Goal: Transaction & Acquisition: Purchase product/service

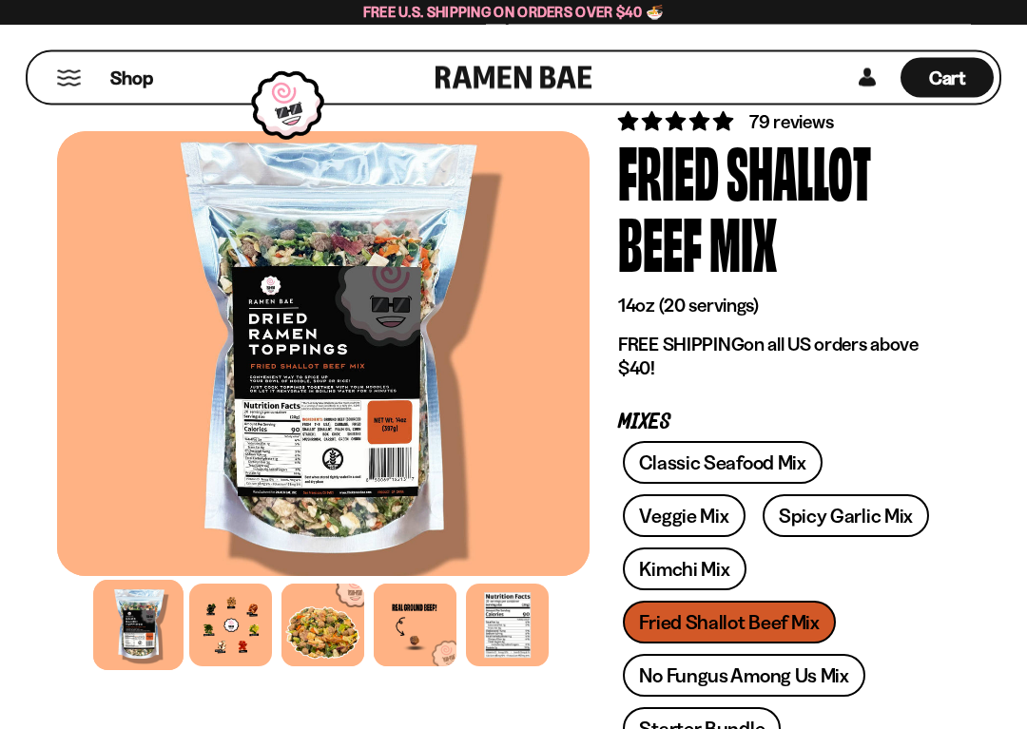
scroll to position [93, 0]
click at [666, 513] on link "Veggie Mix" at bounding box center [684, 515] width 122 height 43
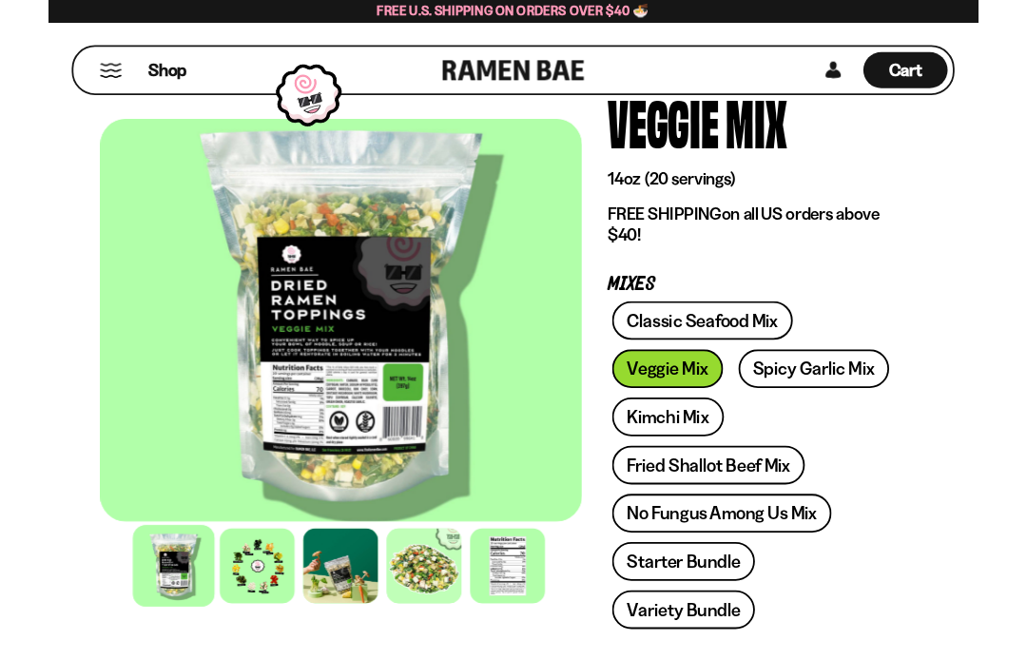
scroll to position [129, 0]
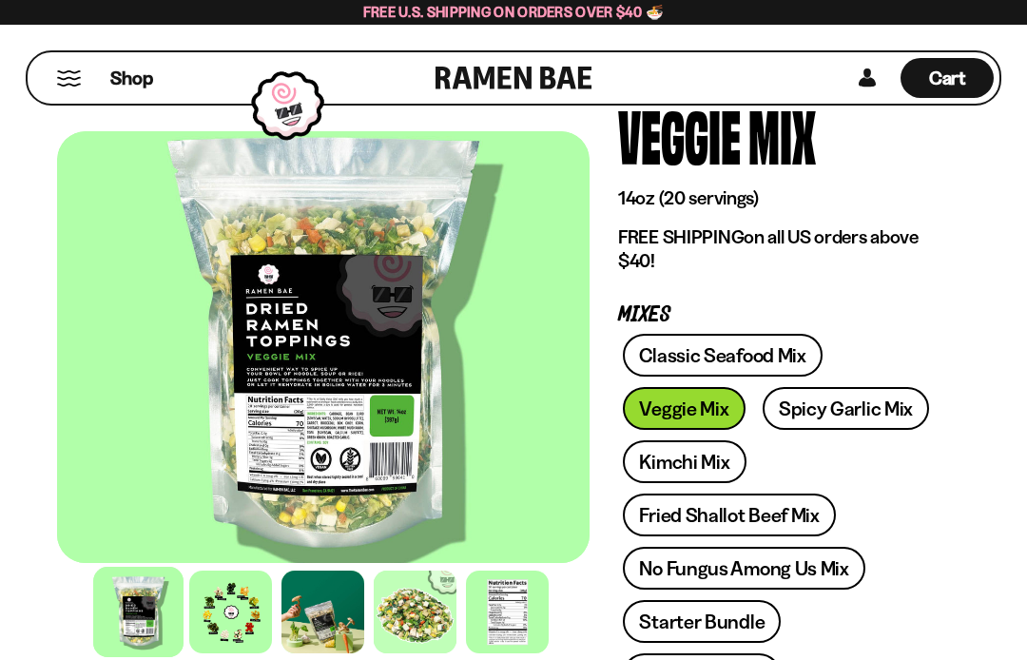
click at [219, 626] on div at bounding box center [230, 612] width 83 height 83
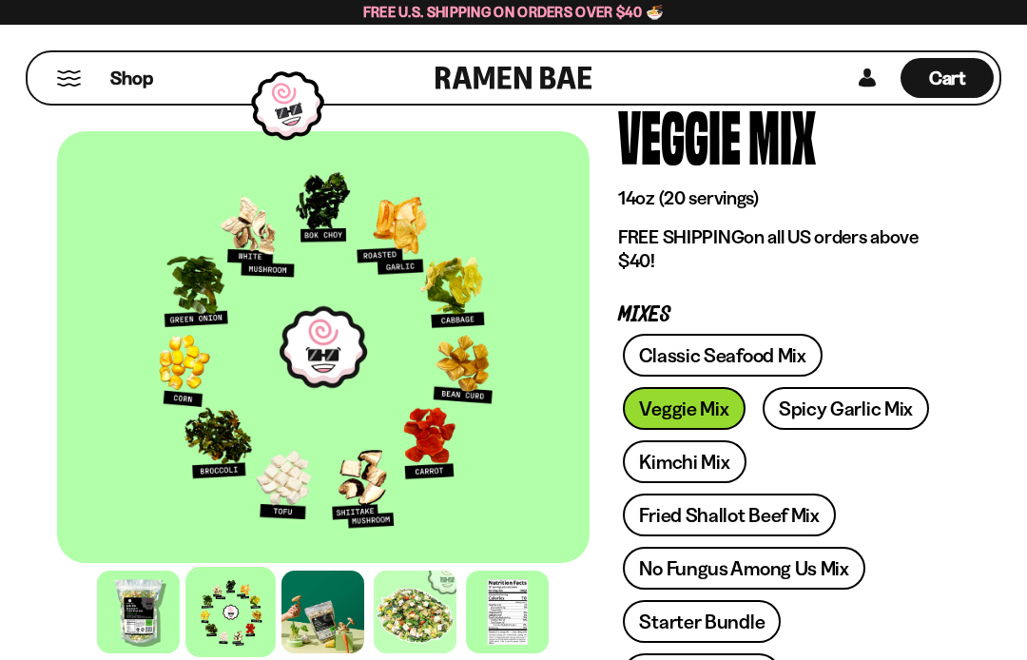
click at [308, 619] on div at bounding box center [322, 612] width 83 height 83
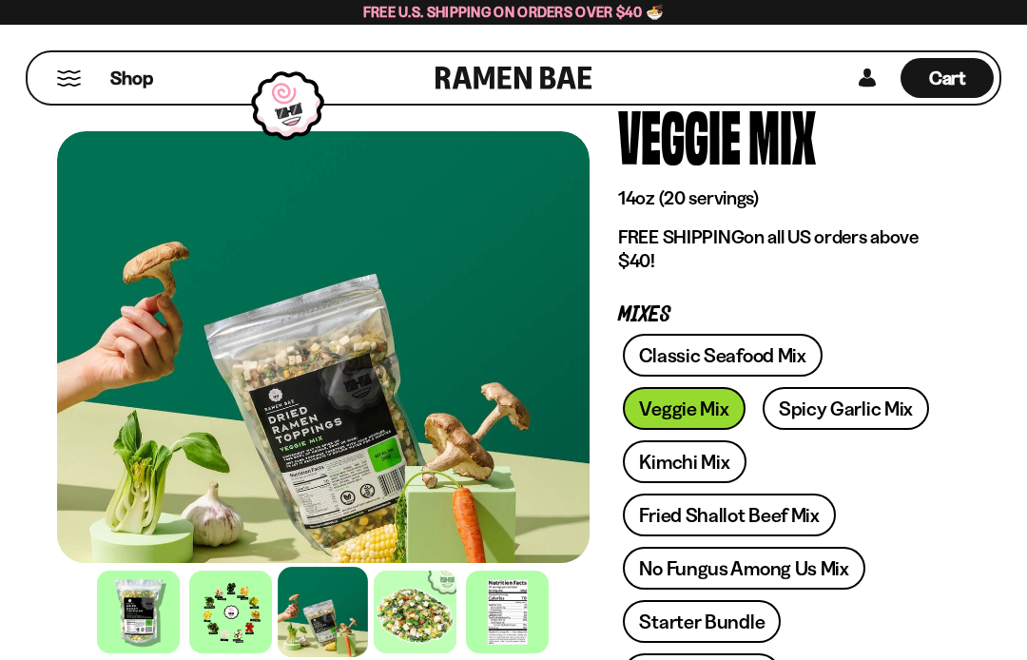
click at [412, 620] on div at bounding box center [415, 612] width 83 height 83
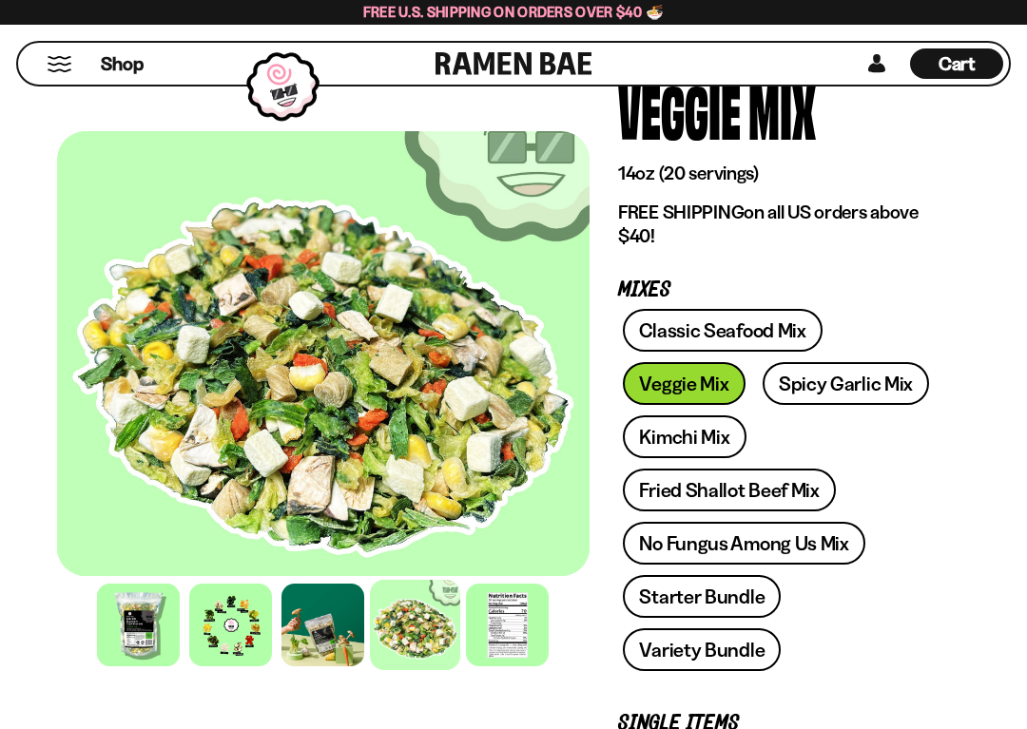
scroll to position [155, 0]
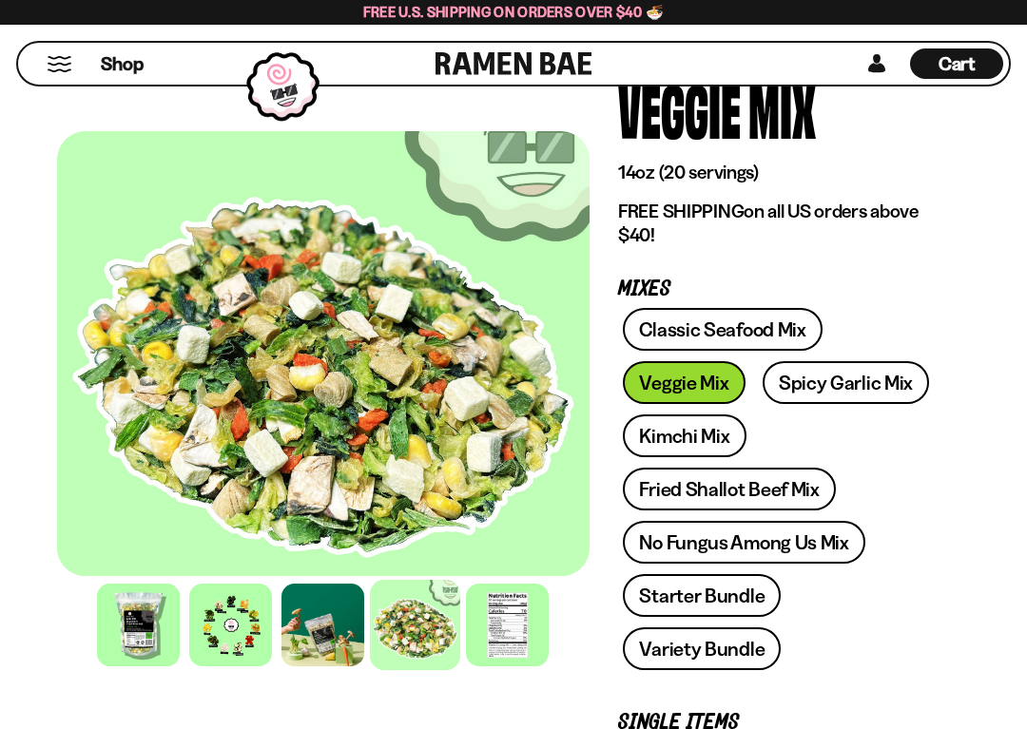
click at [831, 380] on link "Spicy Garlic Mix" at bounding box center [846, 382] width 166 height 43
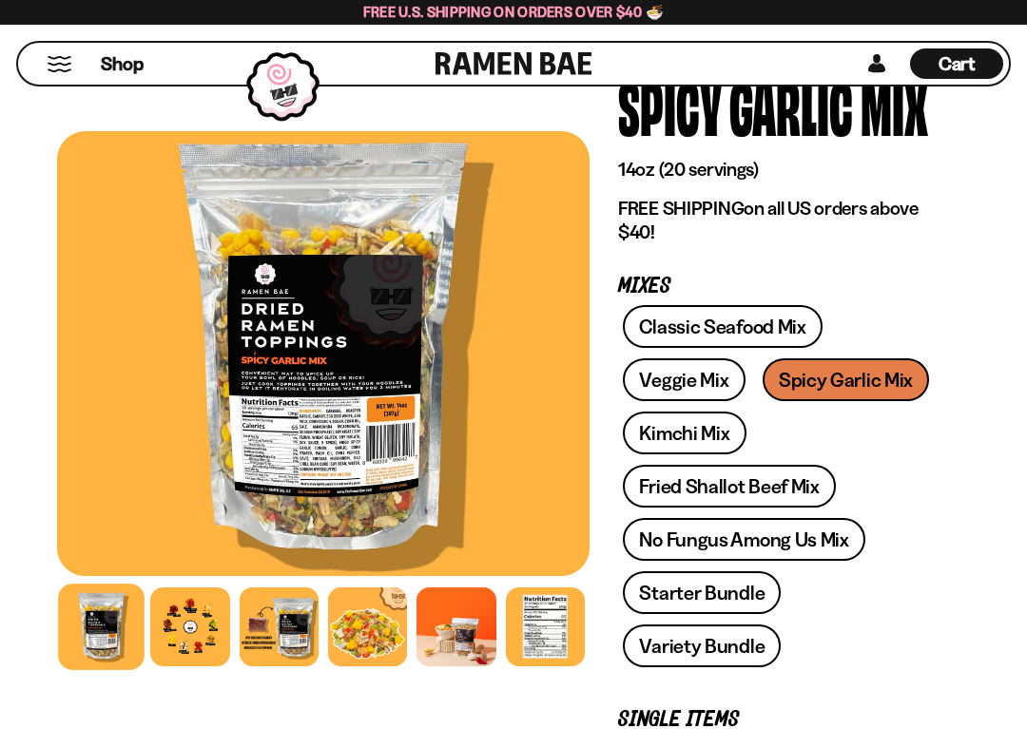
scroll to position [160, 0]
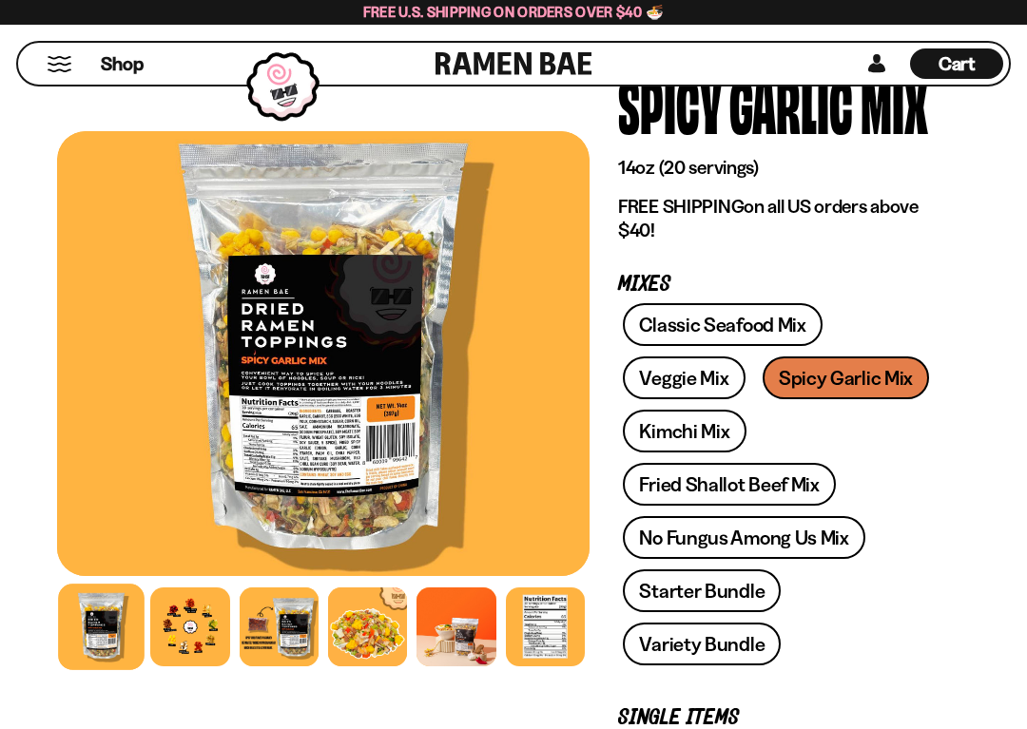
click at [192, 630] on div at bounding box center [189, 627] width 79 height 79
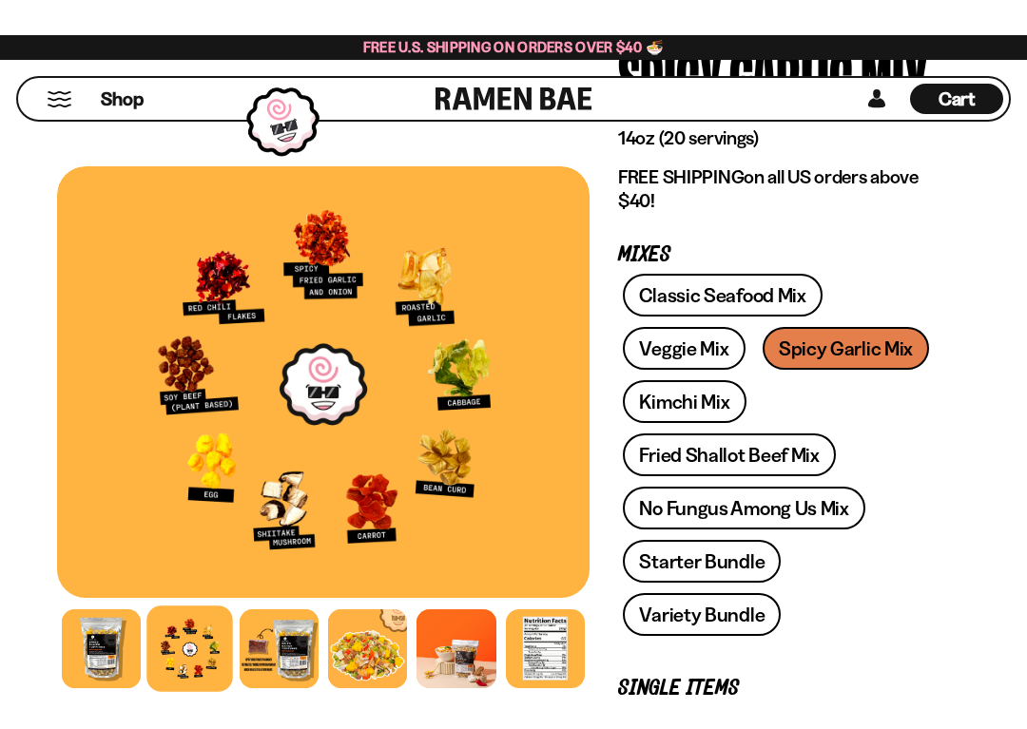
scroll to position [226, 0]
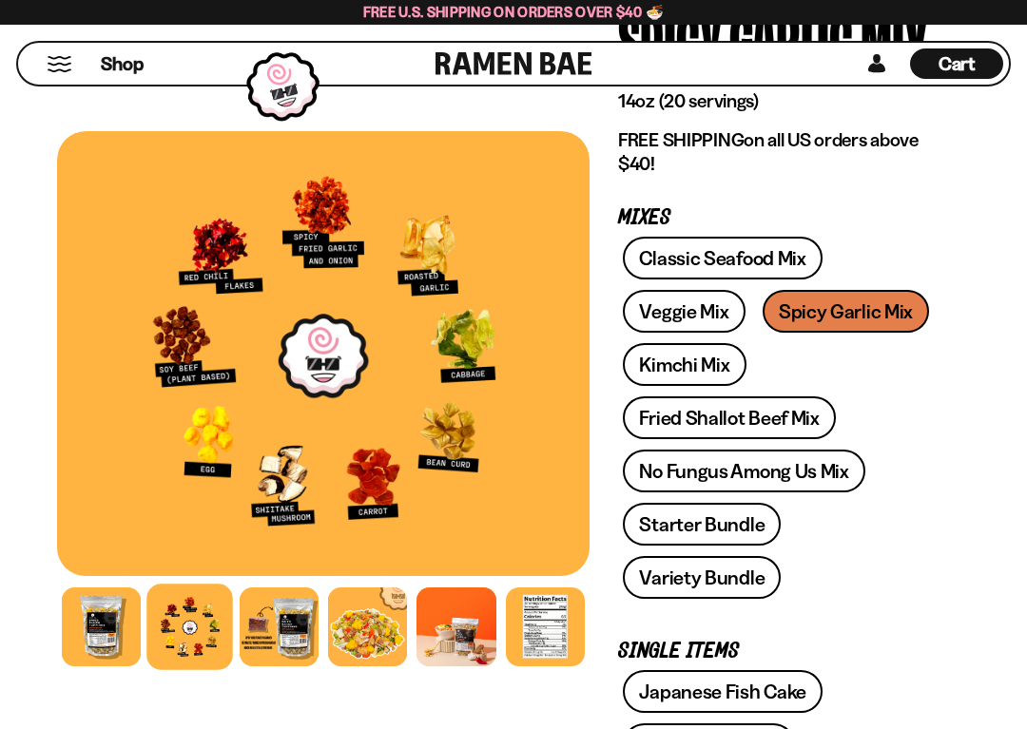
click at [658, 413] on link "Fried Shallot Beef Mix" at bounding box center [729, 417] width 212 height 43
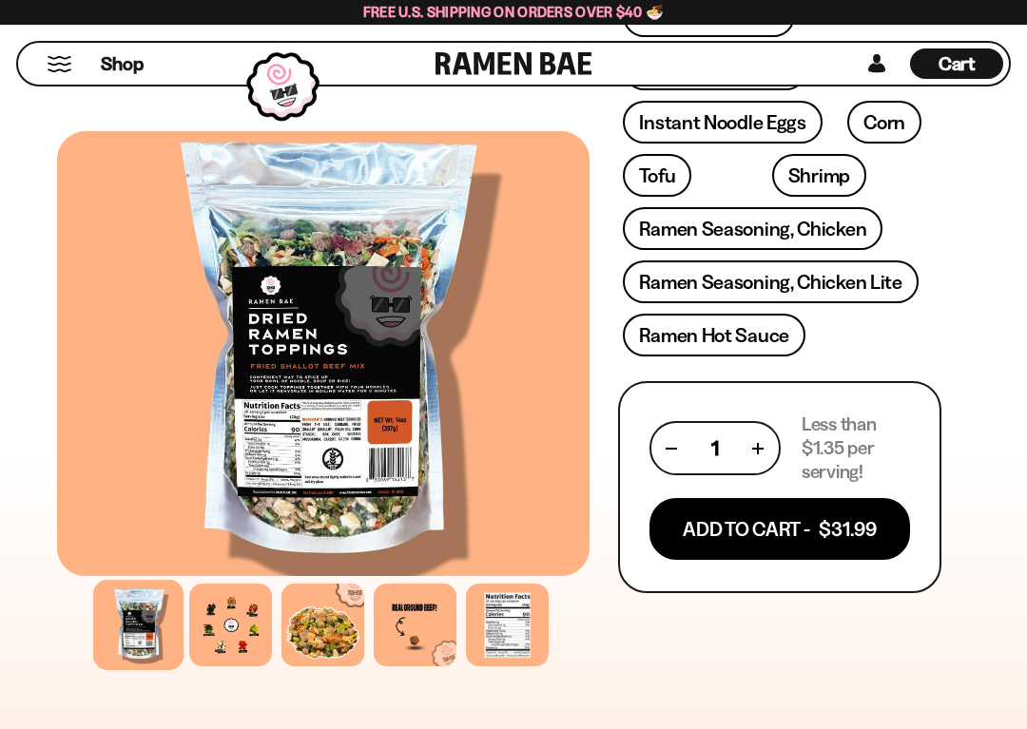
scroll to position [1033, 0]
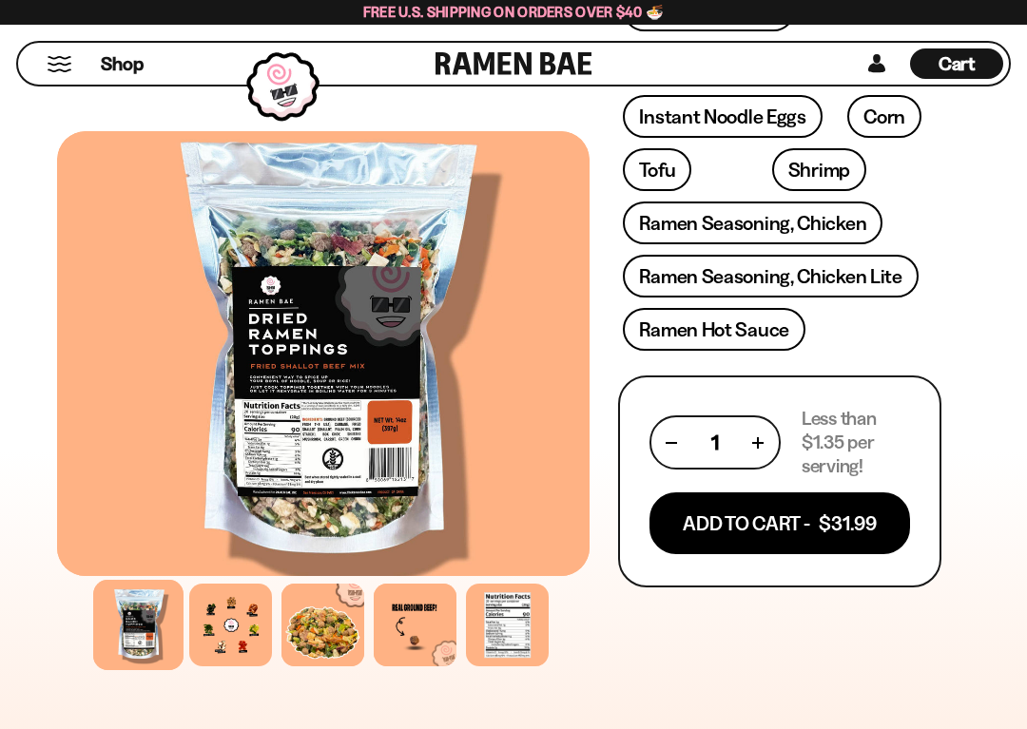
click at [745, 535] on button "Add To Cart - $31.99" at bounding box center [779, 524] width 261 height 62
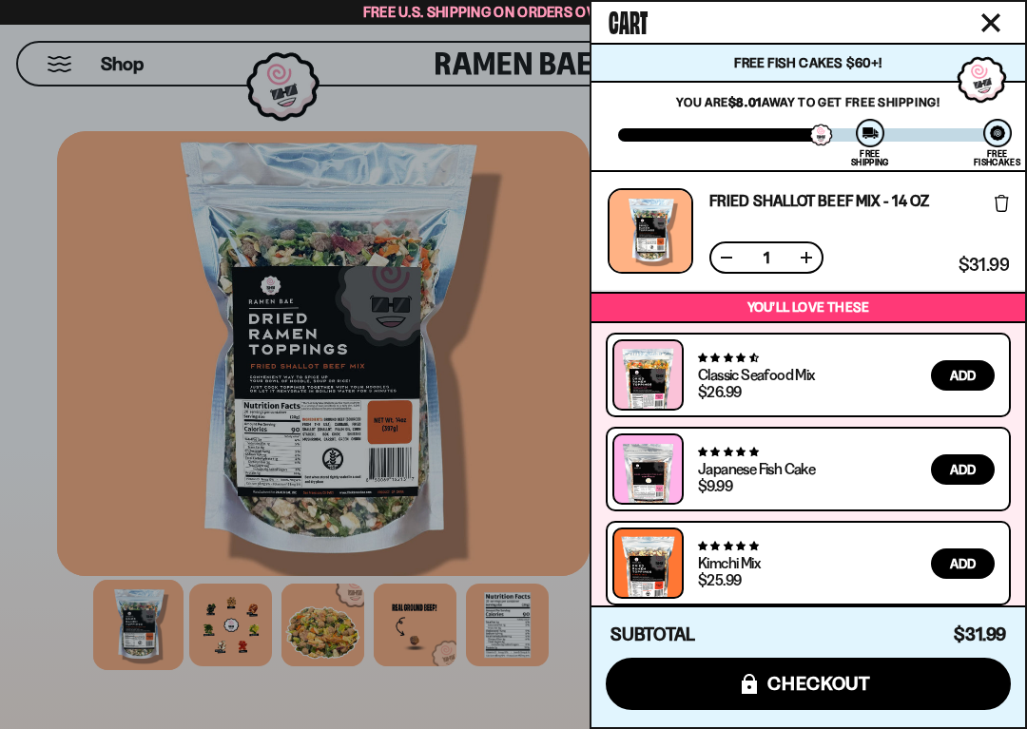
click at [531, 422] on div at bounding box center [513, 364] width 1027 height 729
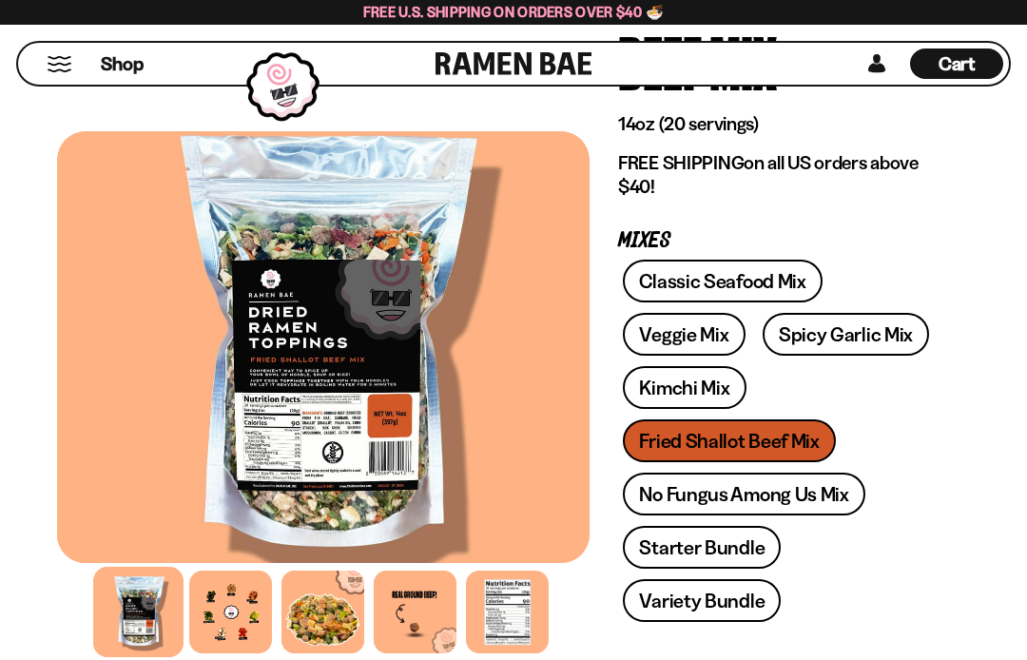
scroll to position [263, 0]
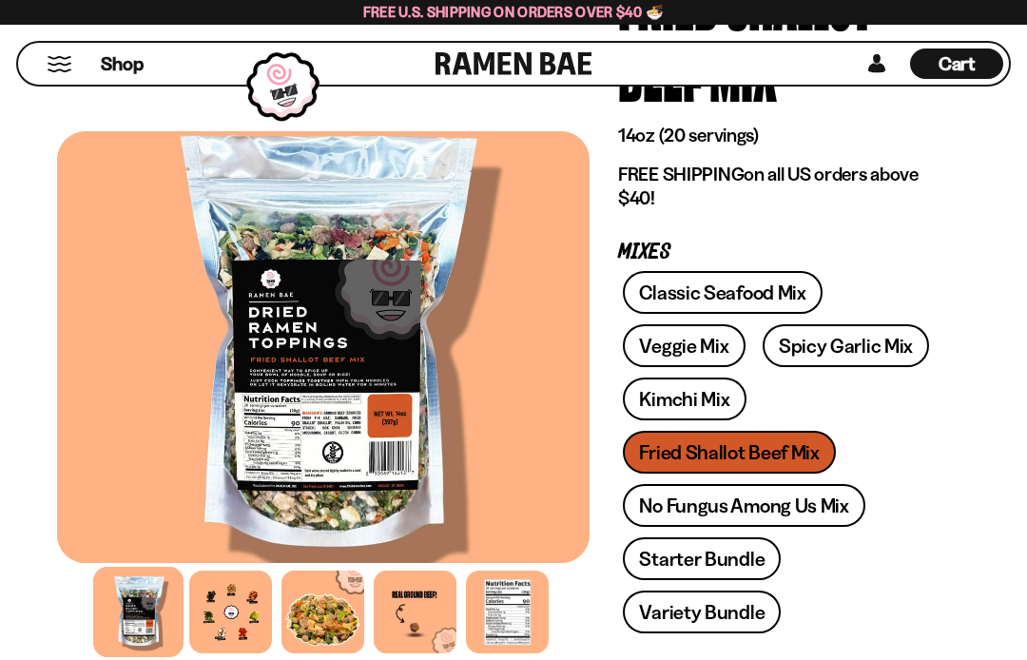
click at [667, 338] on link "Veggie Mix" at bounding box center [684, 345] width 122 height 43
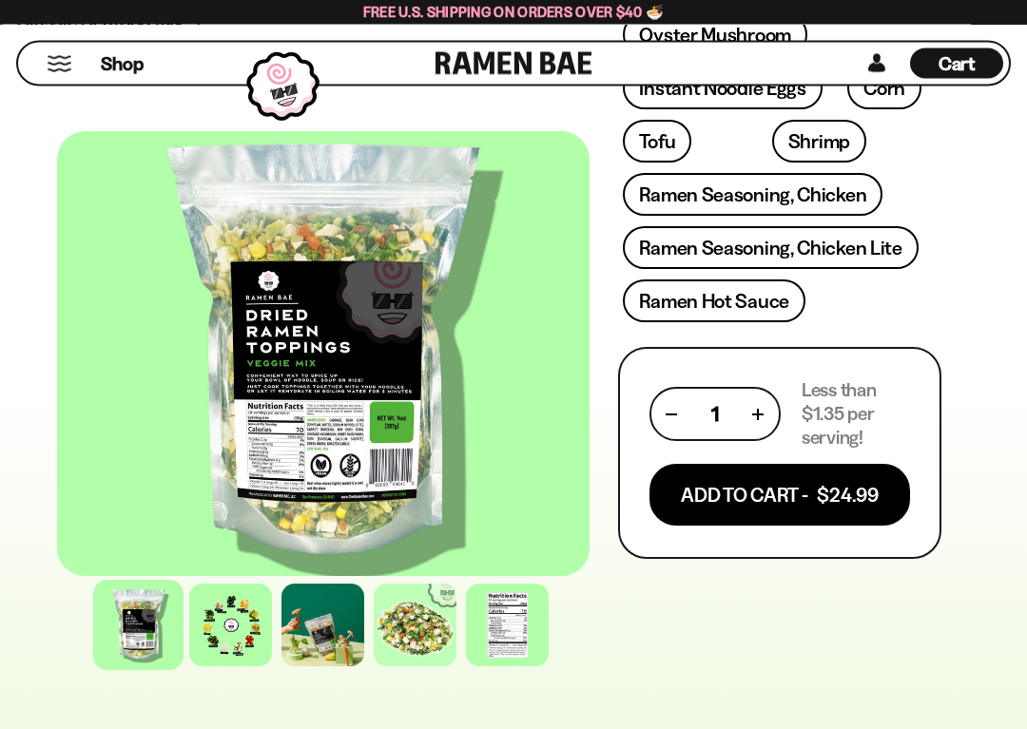
click at [719, 493] on button "Add To Cart - $24.99" at bounding box center [779, 496] width 261 height 62
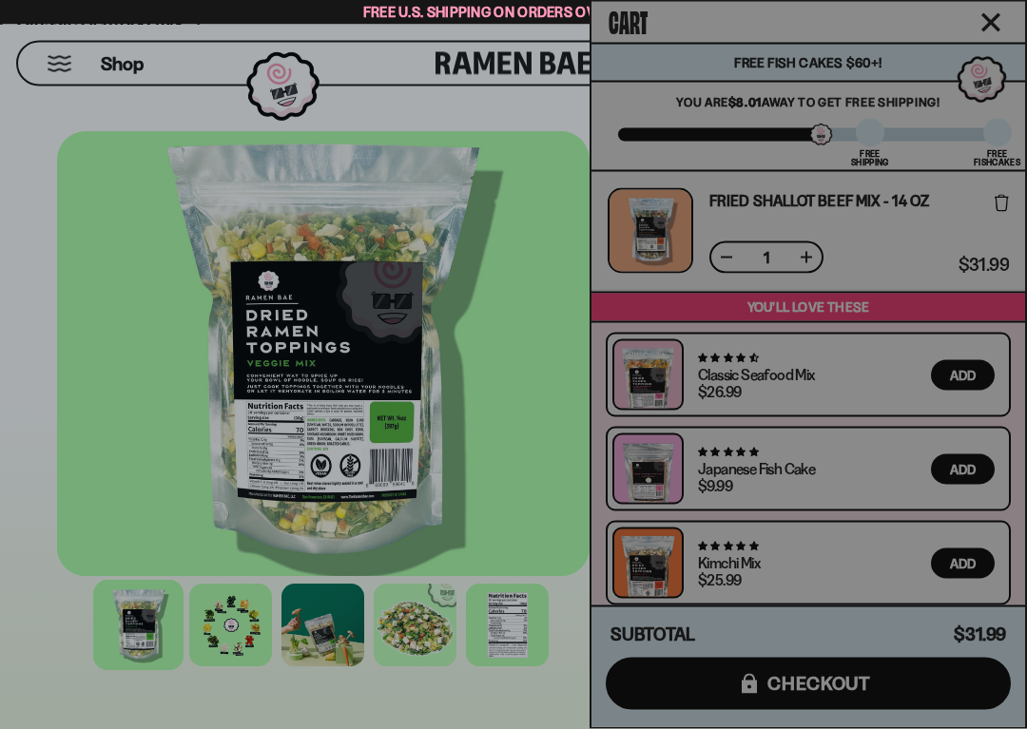
scroll to position [990, 0]
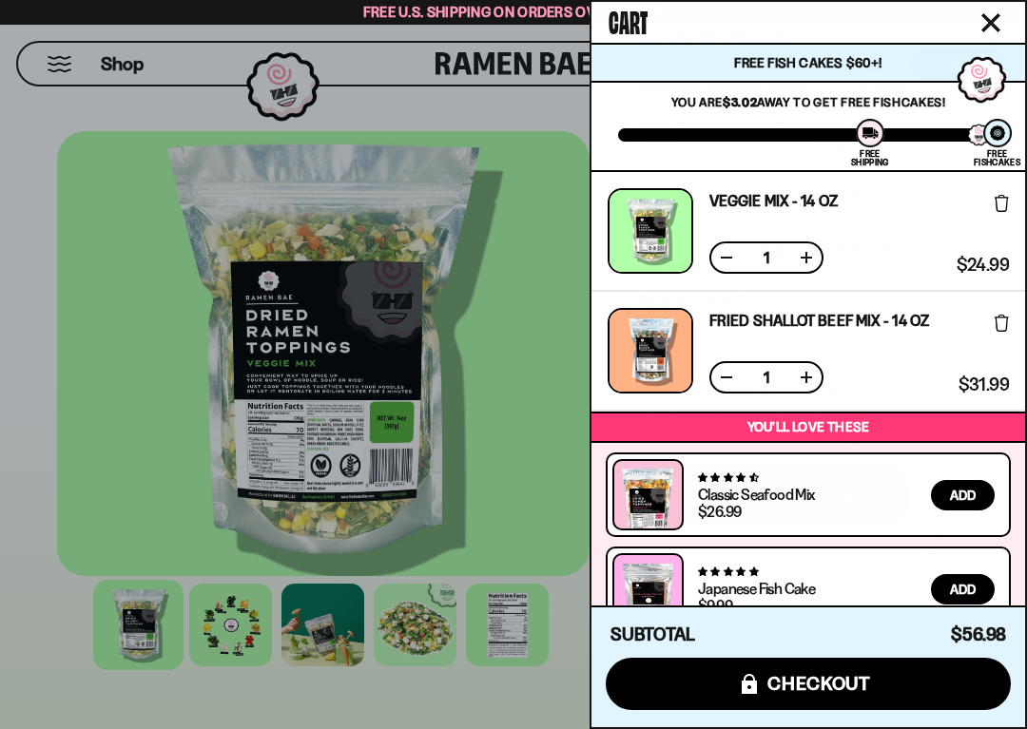
click at [536, 259] on div at bounding box center [513, 364] width 1027 height 729
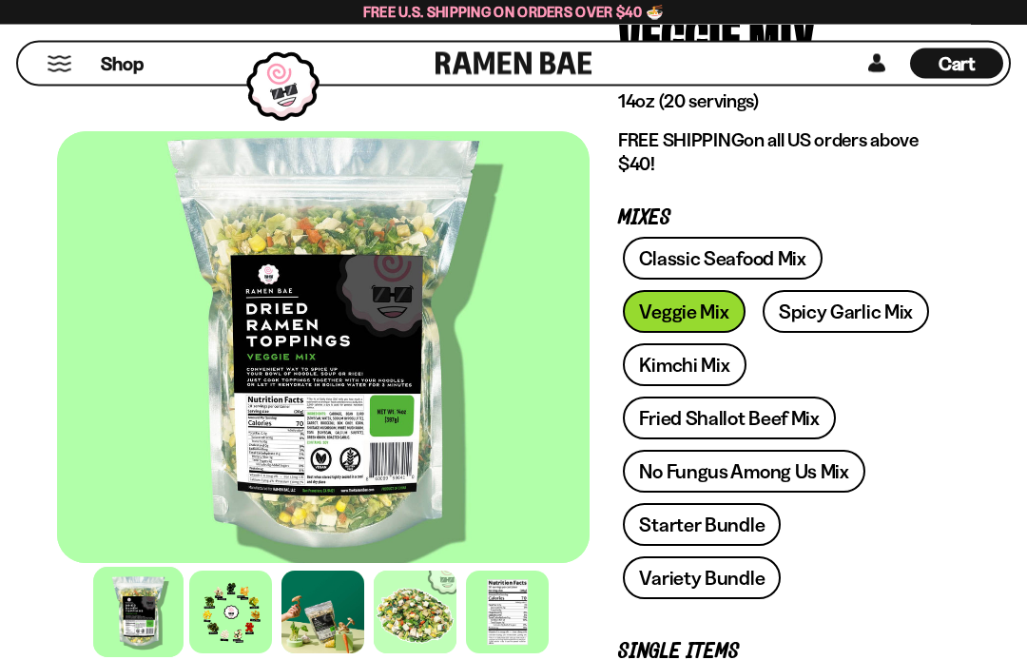
scroll to position [222, 0]
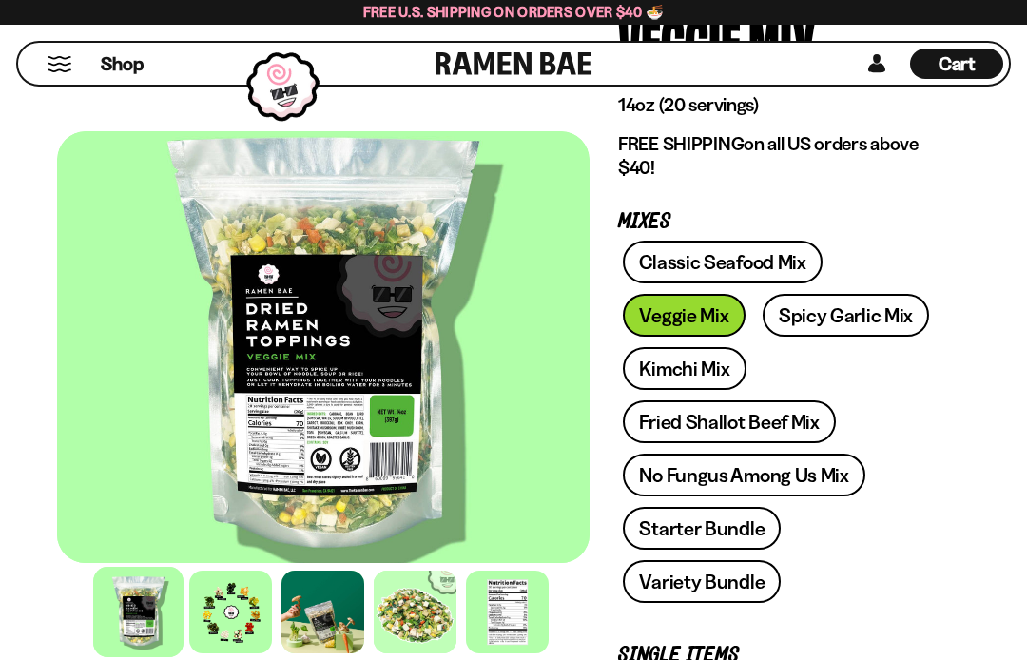
click at [826, 318] on link "Spicy Garlic Mix" at bounding box center [846, 315] width 166 height 43
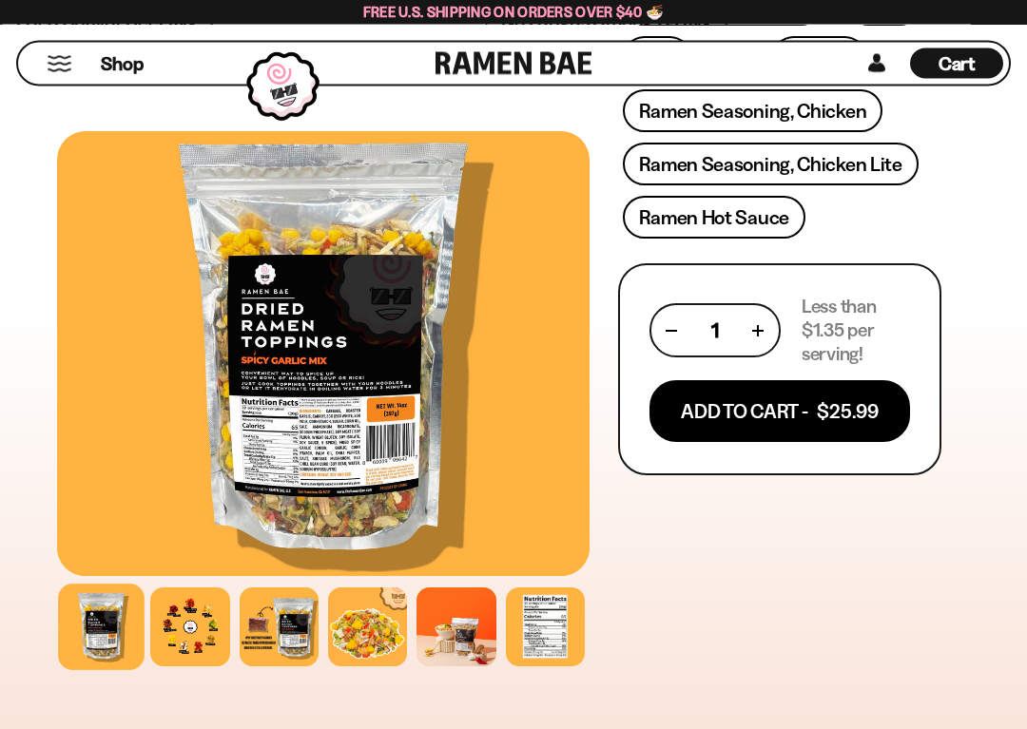
scroll to position [1073, 0]
click at [756, 413] on button "Add To Cart - $25.99" at bounding box center [779, 411] width 261 height 62
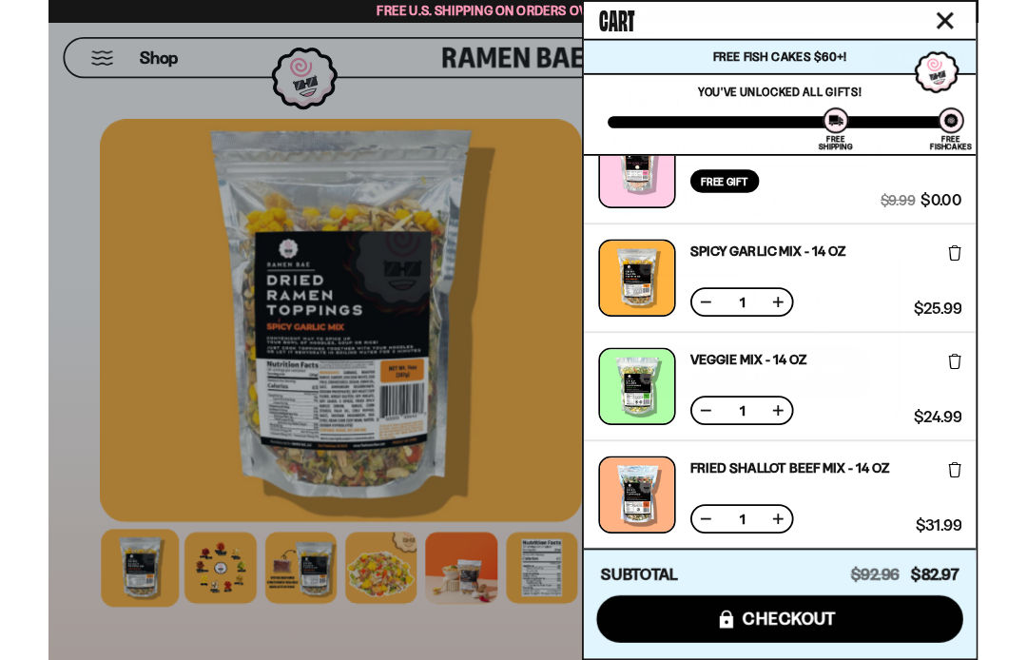
scroll to position [52, 0]
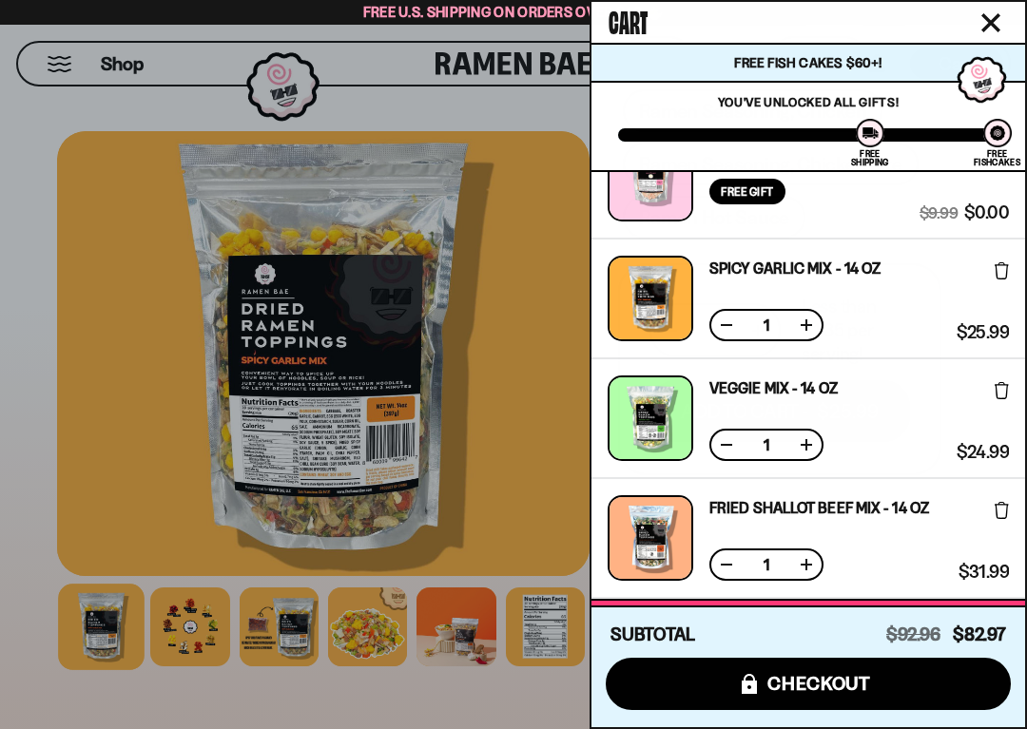
click at [783, 659] on button "icons8-lock checkout" at bounding box center [808, 684] width 405 height 52
